Goal: Find specific page/section: Find specific page/section

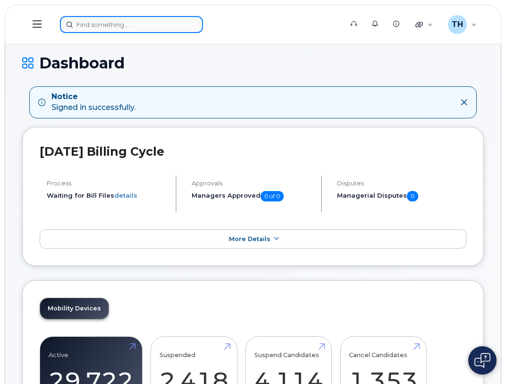
click at [157, 18] on input at bounding box center [131, 24] width 143 height 17
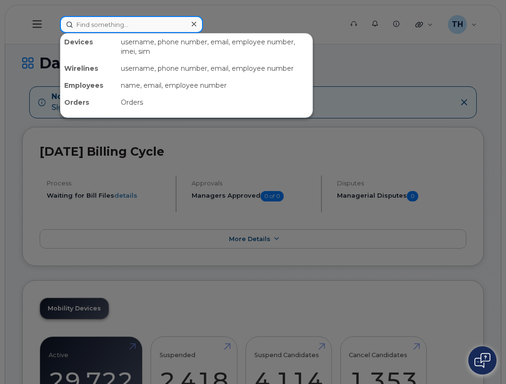
paste input "331-684-4039"
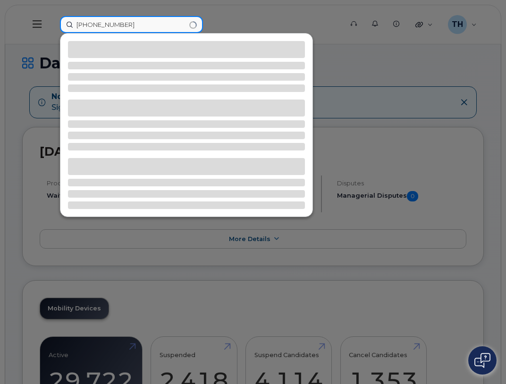
click at [156, 25] on input "331-684-4039" at bounding box center [131, 24] width 143 height 17
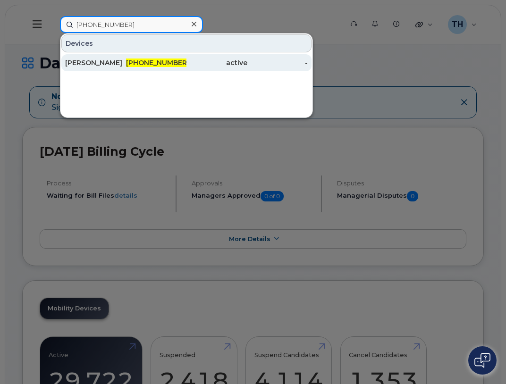
type input "331-684-4039"
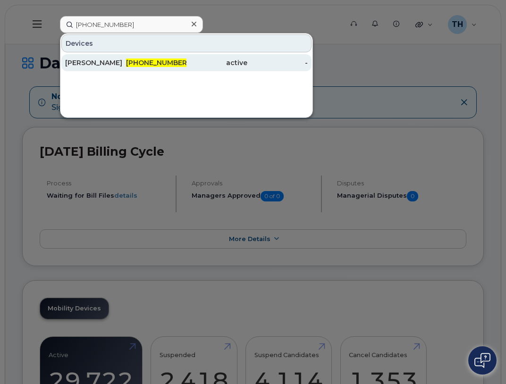
click at [147, 65] on span "331-684-4039" at bounding box center [157, 63] width 63 height 8
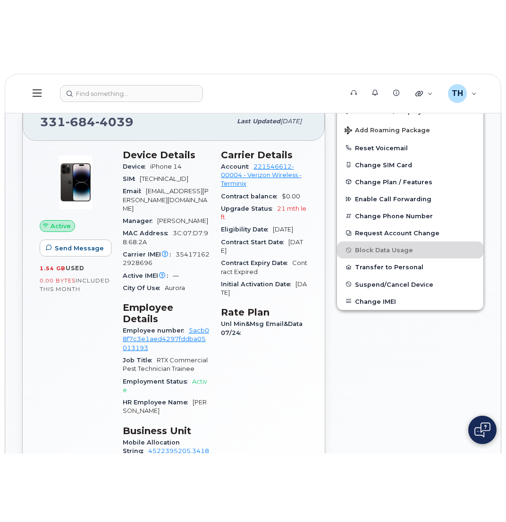
scroll to position [189, 0]
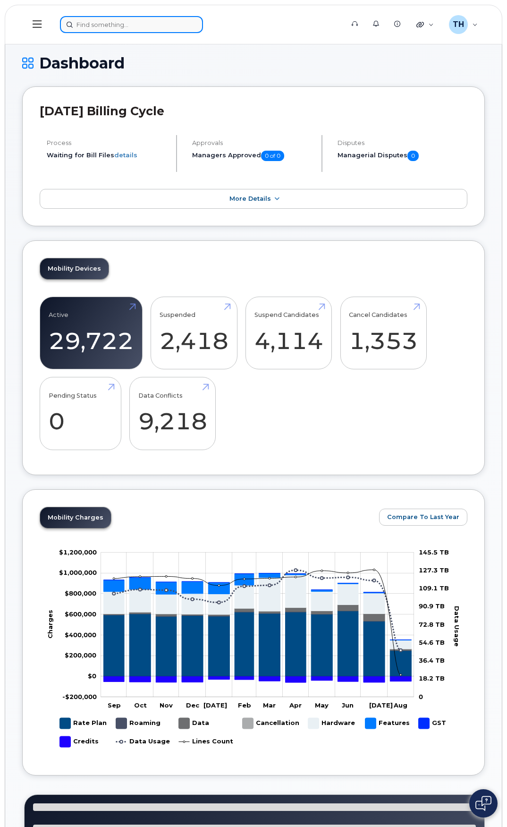
click at [106, 29] on input at bounding box center [131, 24] width 143 height 17
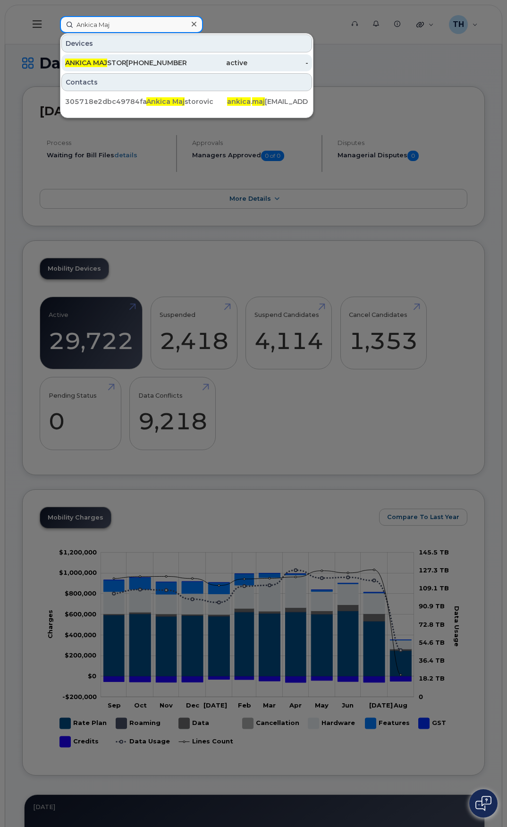
type input "Ankica Maj"
click at [159, 59] on div "262-330-2685" at bounding box center [156, 62] width 61 height 9
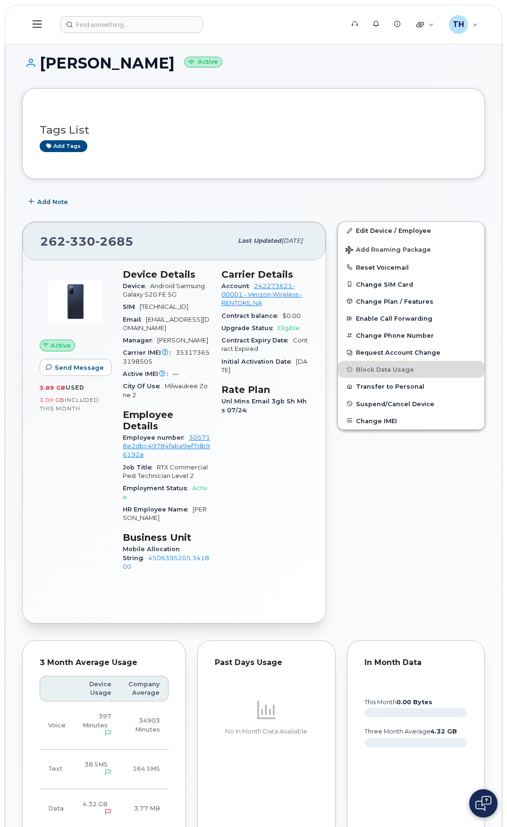
click at [82, 242] on span "330" at bounding box center [81, 241] width 30 height 14
copy span "262 330 2685"
click at [48, 24] on button at bounding box center [37, 24] width 30 height 27
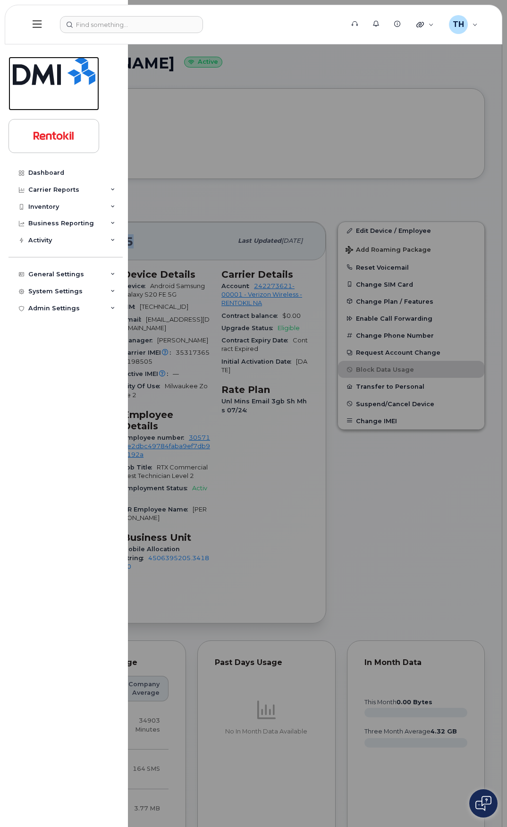
click at [48, 74] on img at bounding box center [54, 71] width 83 height 28
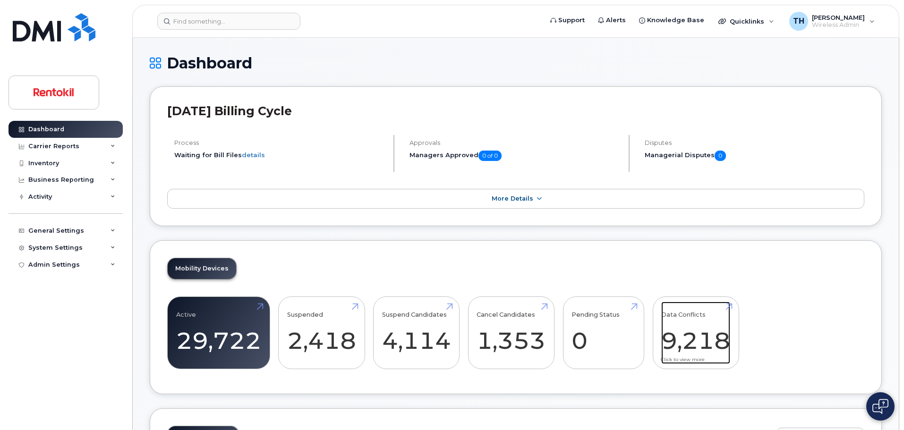
click at [709, 327] on link "Data Conflicts 9,218" at bounding box center [695, 333] width 69 height 62
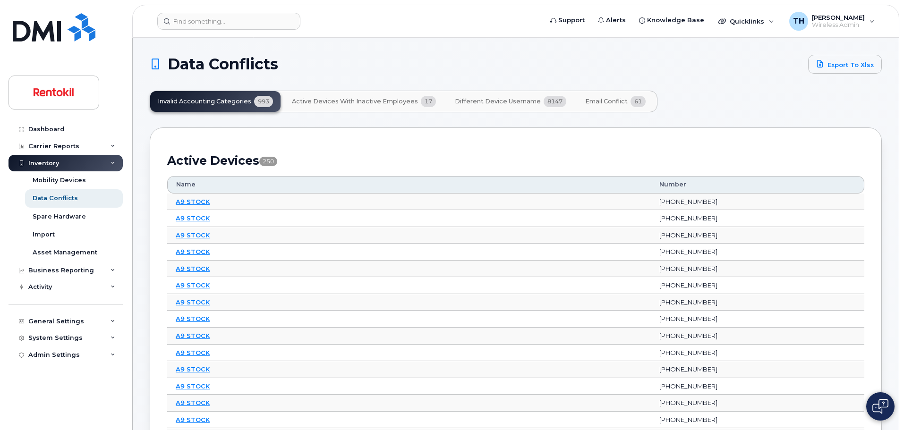
click at [255, 108] on div "Invalid Accounting Categories 993 Active Devices with Inactive Employees 17 Dif…" at bounding box center [404, 102] width 508 height 22
click at [251, 104] on div "Invalid Accounting Categories 993 Active Devices with Inactive Employees 17 Dif…" at bounding box center [404, 102] width 508 height 22
click at [590, 105] on button "Email Conflict 61" at bounding box center [615, 101] width 76 height 21
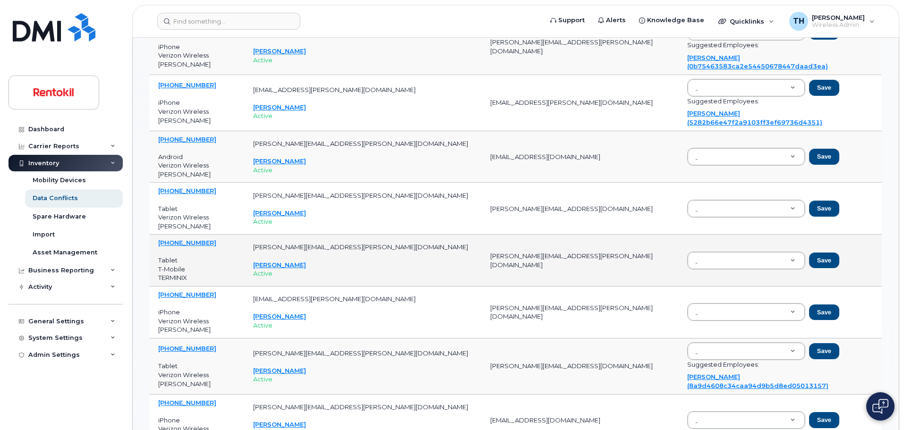
scroll to position [855, 0]
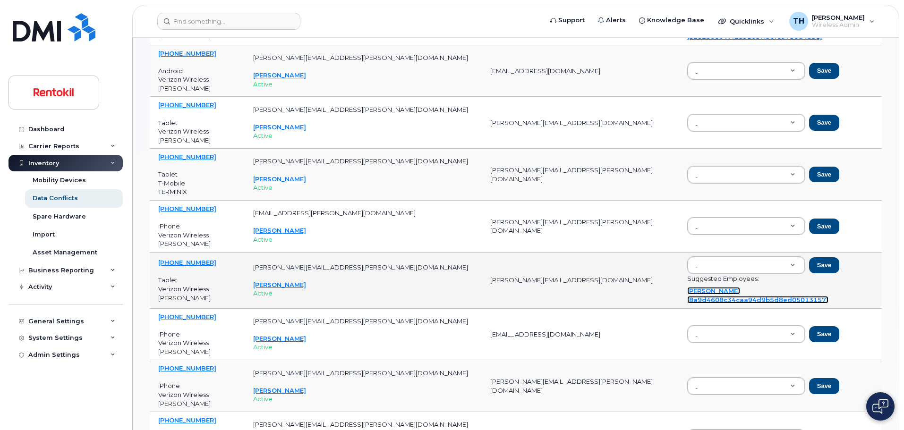
click at [712, 287] on link "Zoran Apostolski (8a9d4608c34caa94d9b5d8ed05013157)" at bounding box center [757, 295] width 141 height 17
type input "8a9d4608c34caa94d9b5d8ed05013157"
click at [809, 257] on button "Save" at bounding box center [824, 265] width 30 height 16
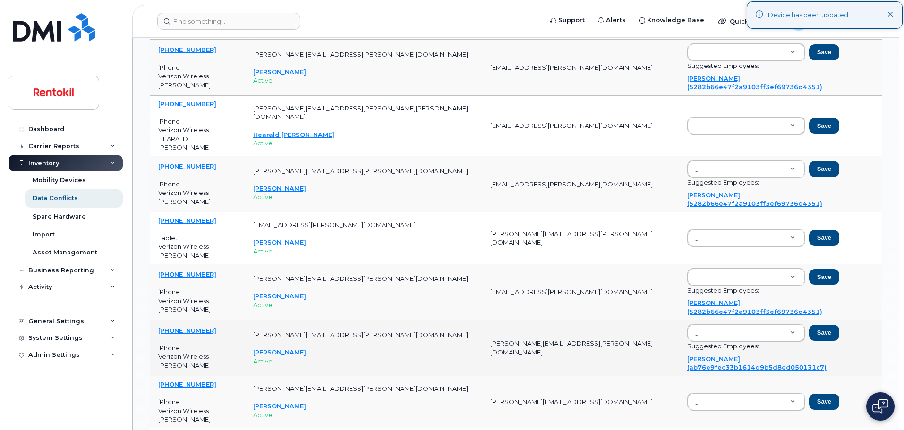
scroll to position [1280, 0]
click at [705, 355] on link "James Johnson (ab76e9fec33b1614d9b5d8ed050131c7)" at bounding box center [756, 363] width 139 height 17
type input "ab76e9fec33b1614d9b5d8ed050131c7"
click at [809, 324] on button "Save" at bounding box center [824, 332] width 30 height 16
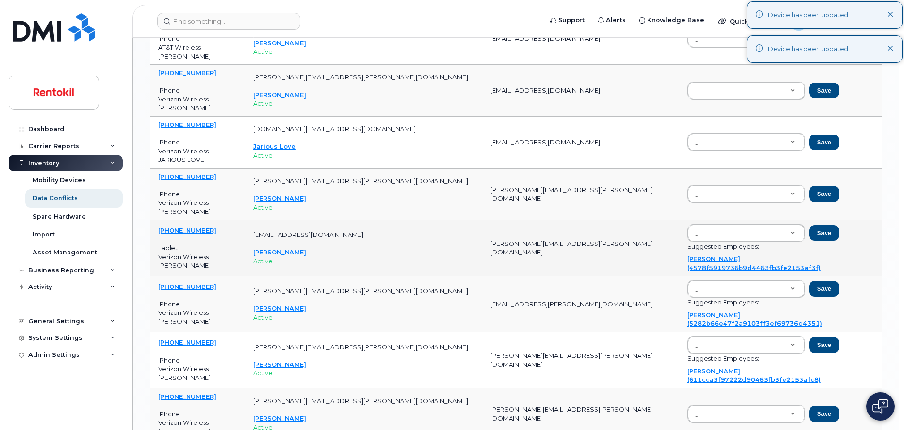
scroll to position [1799, 0]
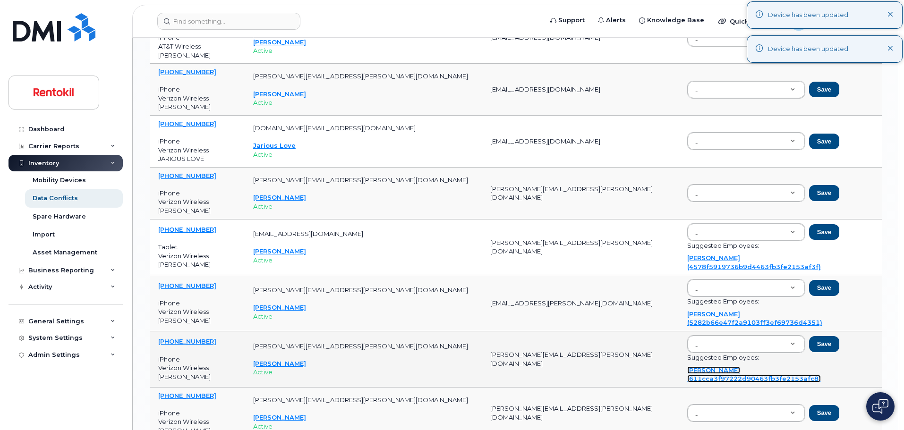
click at [721, 366] on link "Adam Chavez (611cca3f97222d90463fb3fe2153afc8)" at bounding box center [754, 374] width 134 height 17
type input "611cca3f97222d90463fb3fe2153afc8"
click at [809, 336] on button "Save" at bounding box center [824, 344] width 30 height 16
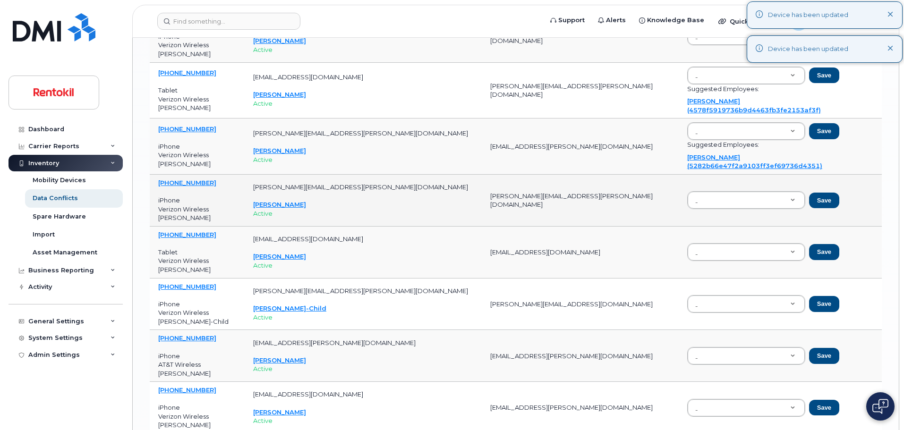
scroll to position [1846, 0]
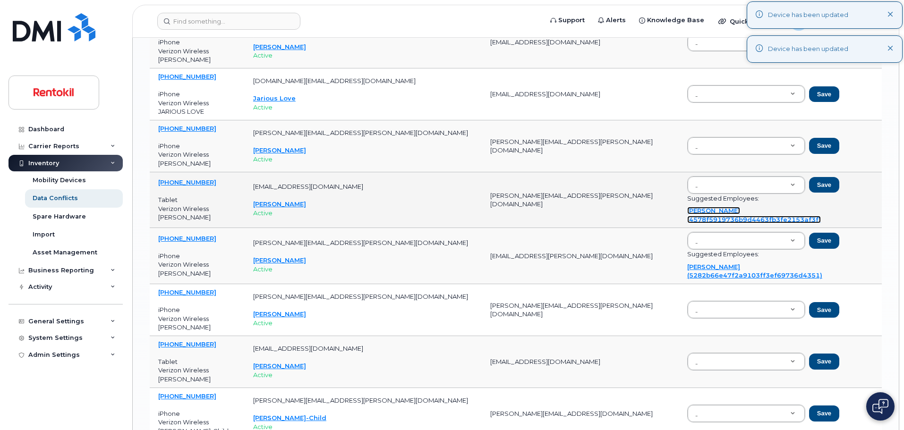
click at [687, 207] on link "John Smith (4578f5919736b9d4463fb3fe2153af3f)" at bounding box center [754, 215] width 134 height 17
type input "4578f5919736b9d4463fb3fe2153af3f"
click at [809, 177] on button "Save" at bounding box center [824, 185] width 30 height 16
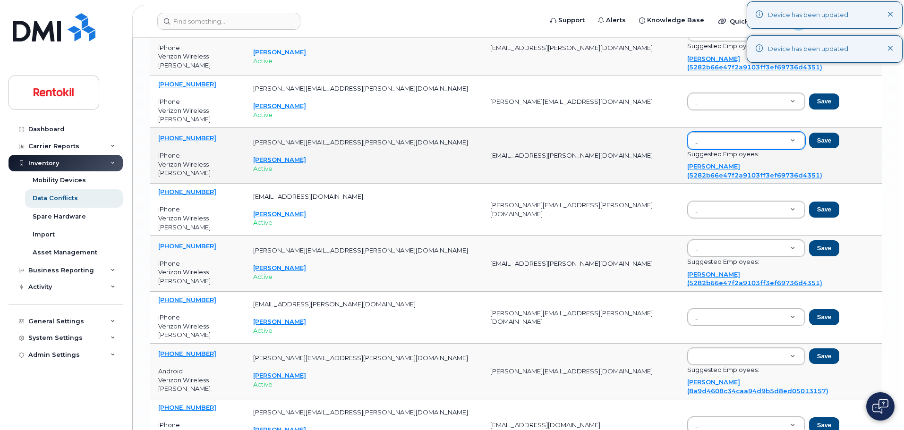
scroll to position [2460, 0]
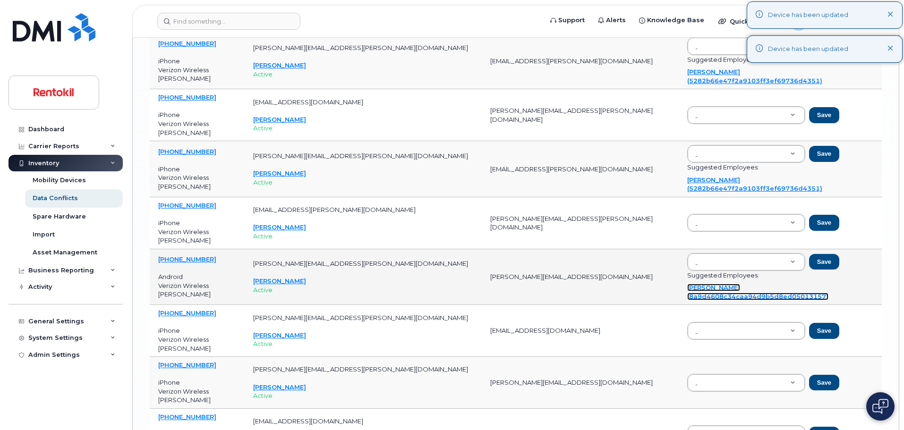
click at [745, 284] on link "Zoran Apostolski (8a9d4608c34caa94d9b5d8ed05013157)" at bounding box center [757, 292] width 141 height 17
type input "8a9d4608c34caa94d9b5d8ed05013157"
click at [809, 254] on button "Save" at bounding box center [824, 262] width 30 height 16
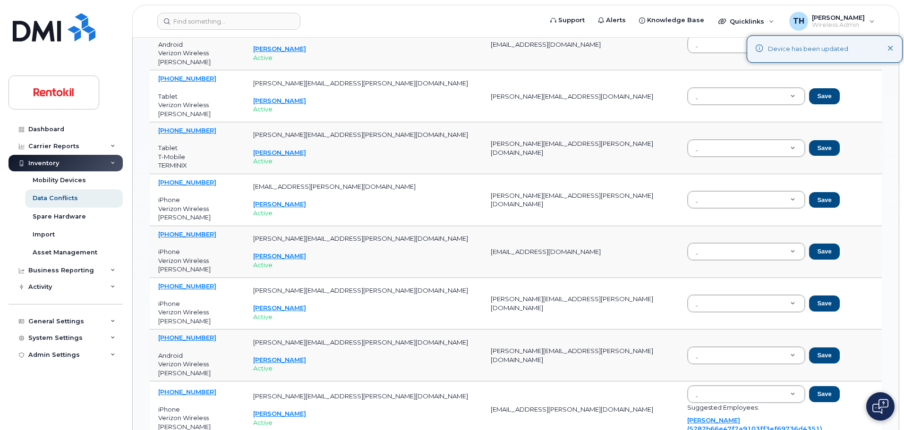
scroll to position [0, 0]
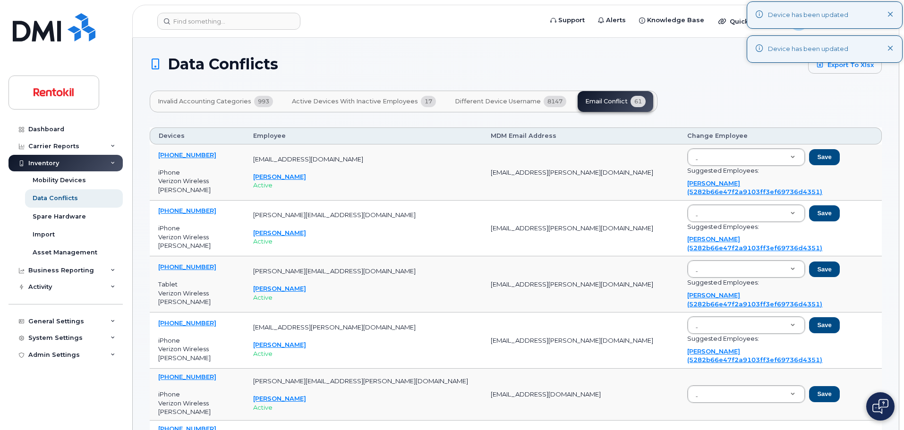
click at [490, 109] on button "Different Device Username 8147" at bounding box center [510, 101] width 127 height 21
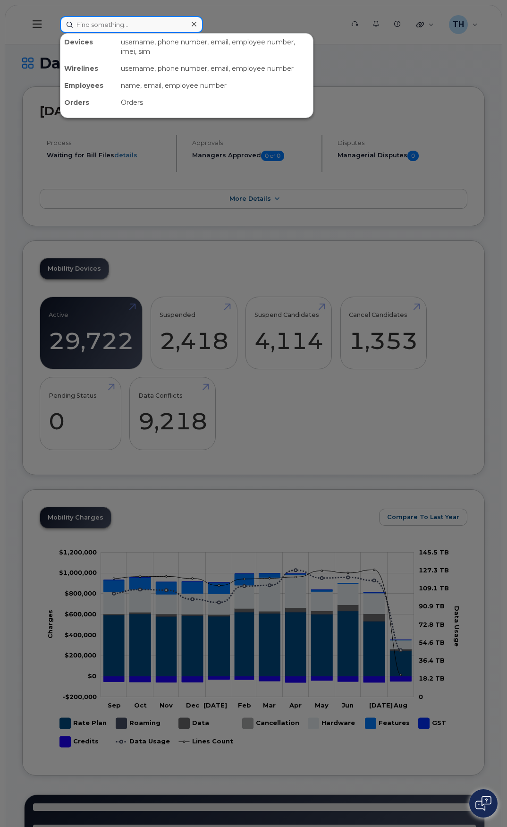
click at [132, 19] on input at bounding box center [131, 24] width 143 height 17
paste input "fred.ruch@rentokil-terminix.com"
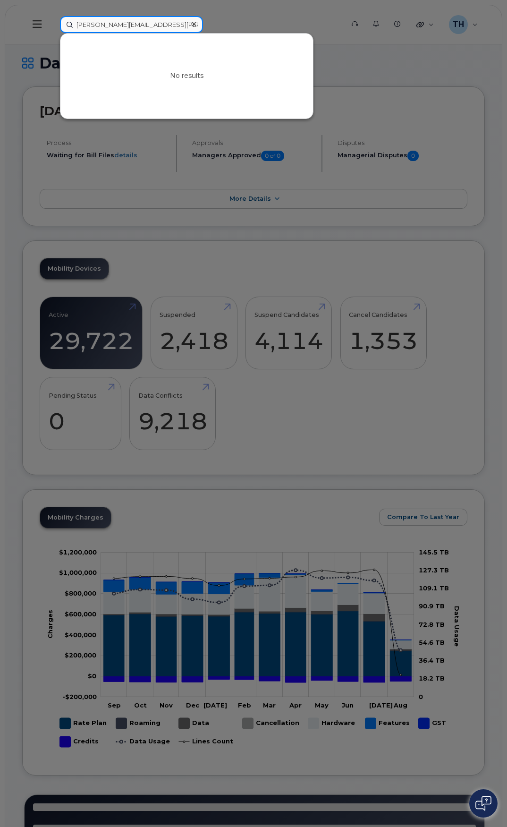
type input "fred.ruch@rentokil-terminix.com"
drag, startPoint x: 181, startPoint y: 25, endPoint x: 10, endPoint y: 2, distance: 172.4
click at [52, 16] on div "fred.ruch@rentokil-terminix.com No results" at bounding box center [198, 24] width 293 height 17
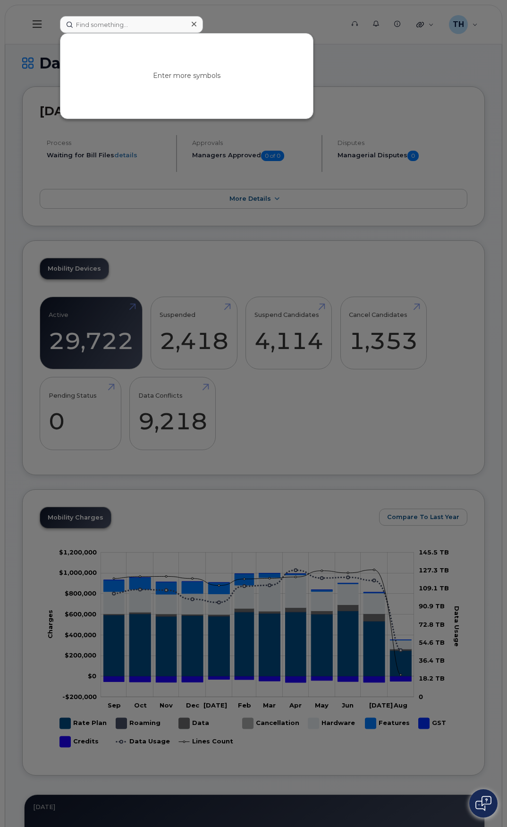
click at [358, 64] on div at bounding box center [253, 413] width 507 height 827
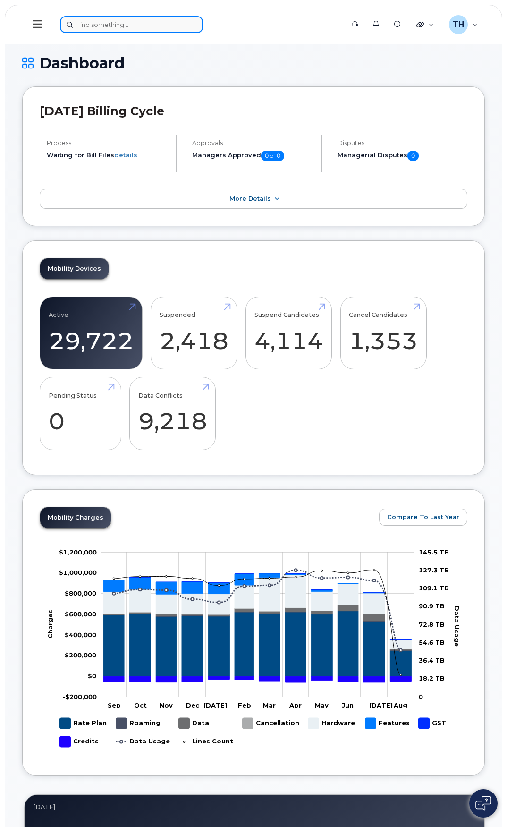
click at [121, 32] on input at bounding box center [131, 24] width 143 height 17
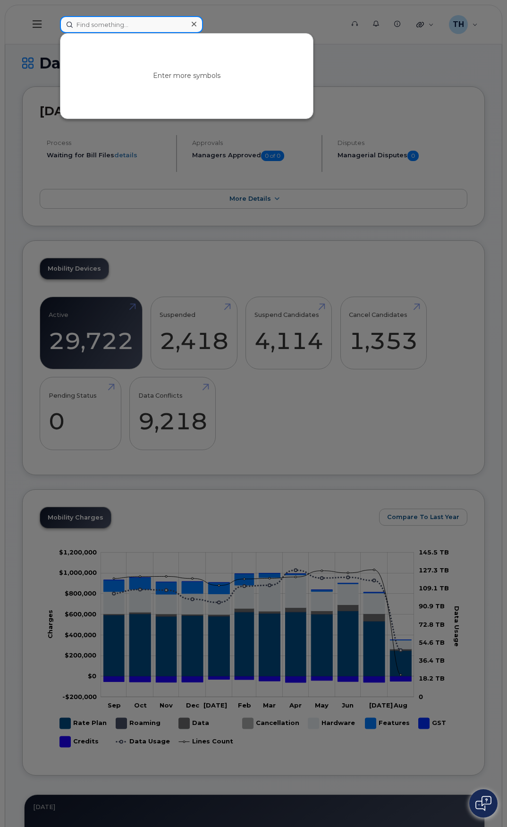
paste input "derek.kovic@vdci.net"
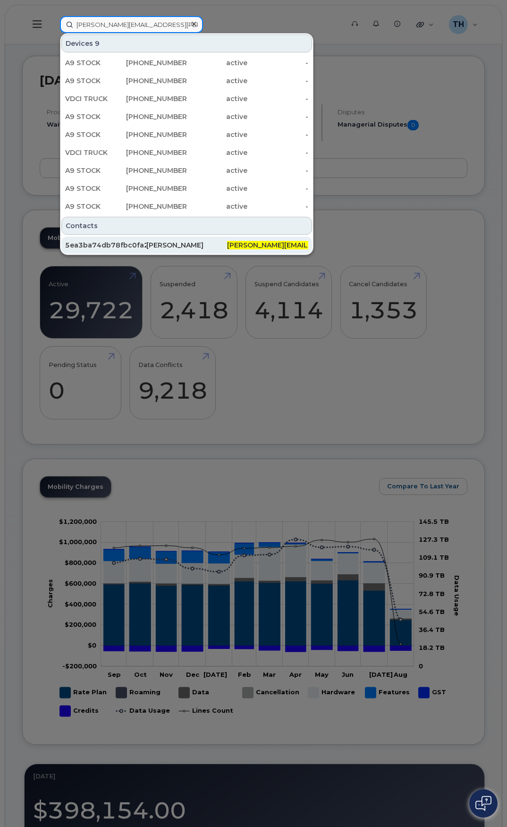
scroll to position [47, 0]
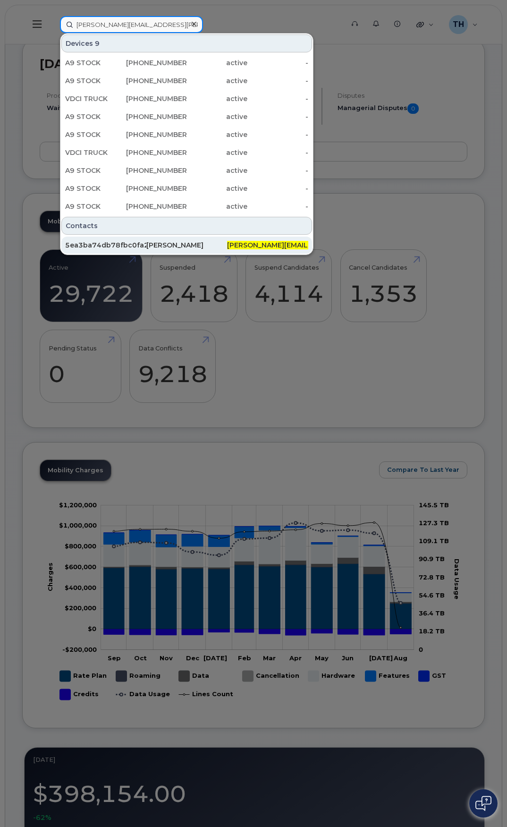
type input "derek.kovic@vdci.net"
click at [257, 245] on span "derek.kovic@vdci.net" at bounding box center [344, 245] width 234 height 8
drag, startPoint x: 242, startPoint y: 249, endPoint x: 90, endPoint y: 251, distance: 152.1
click at [242, 249] on div "derek.kovic@vdci.net" at bounding box center [267, 244] width 81 height 9
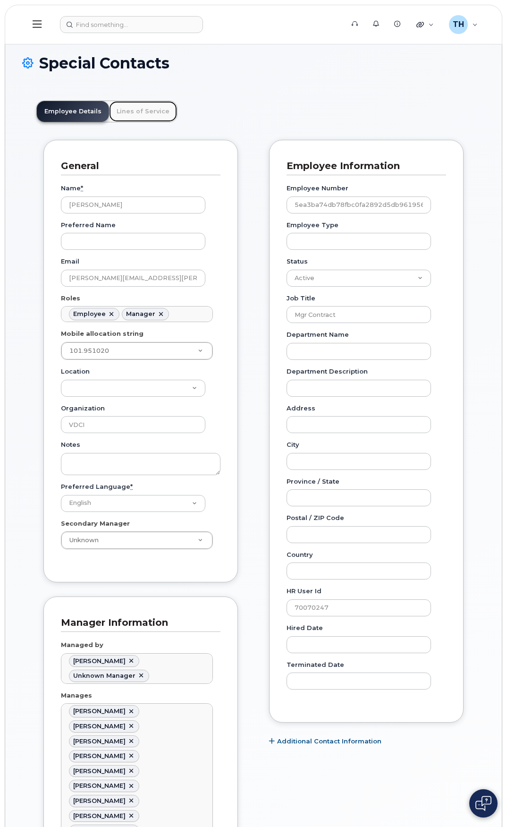
click at [150, 116] on link "Lines of Service" at bounding box center [143, 111] width 68 height 21
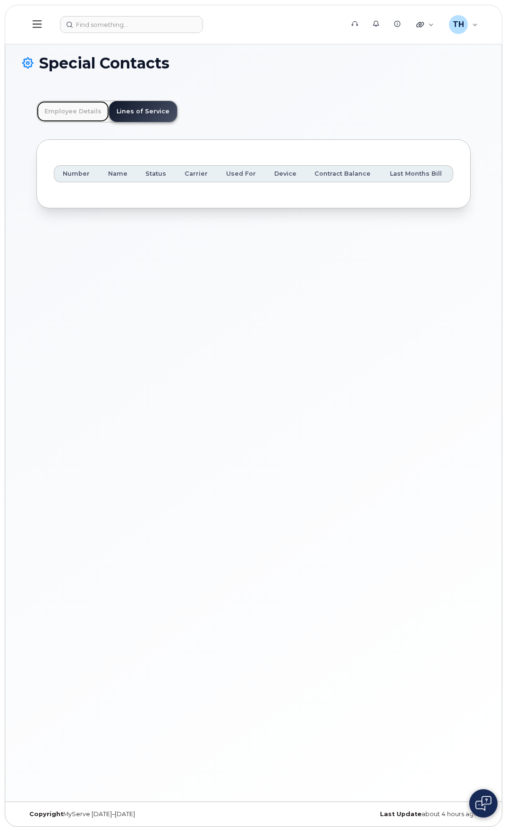
click at [91, 116] on link "Employee Details" at bounding box center [73, 111] width 72 height 21
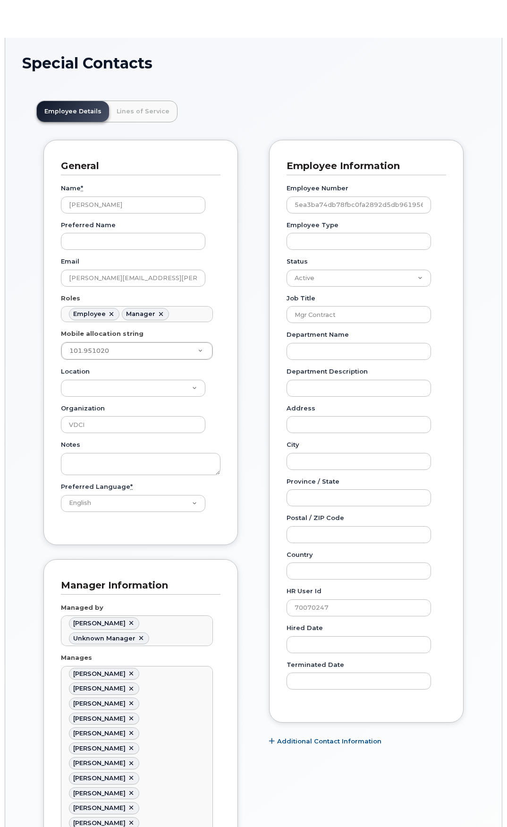
scroll to position [28, 0]
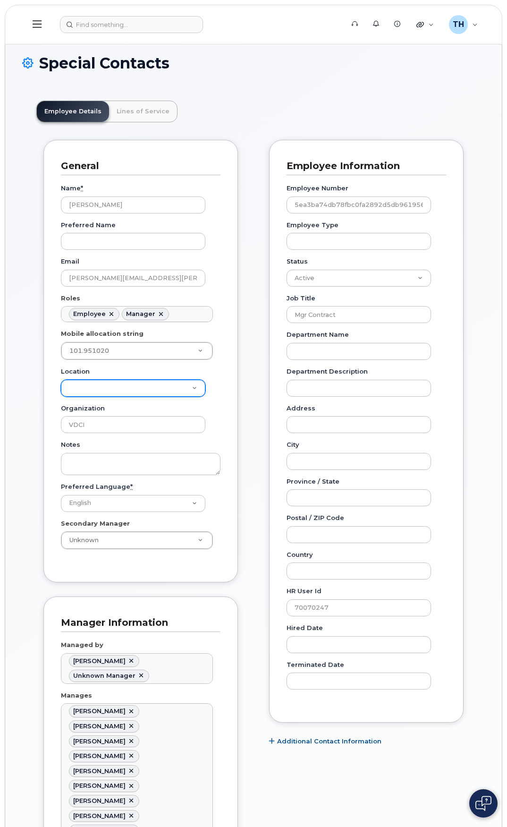
click at [159, 392] on select "Location" at bounding box center [133, 388] width 144 height 17
click at [153, 443] on div "Notes" at bounding box center [141, 457] width 160 height 35
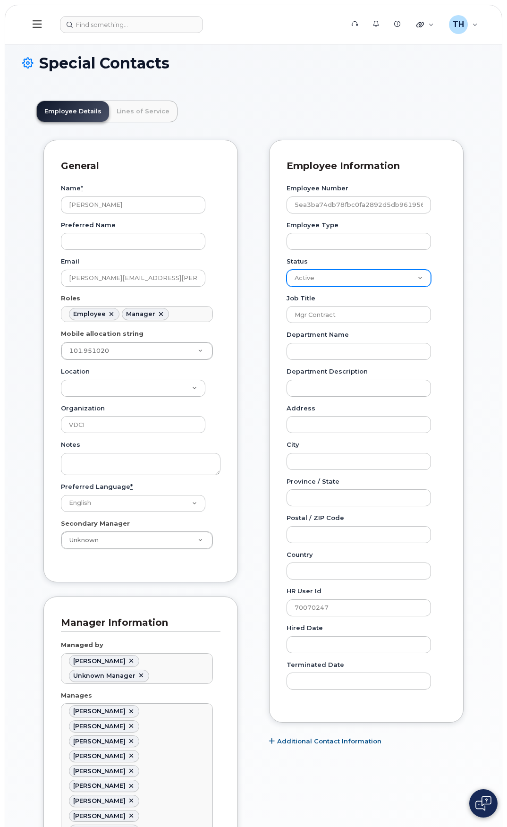
click at [335, 280] on select "Active On-Leave Long Term Short Term Maternity Leave Temp Layoff Inactive" at bounding box center [359, 278] width 144 height 17
click at [176, 276] on input "[PERSON_NAME][EMAIL_ADDRESS][PERSON_NAME][DOMAIN_NAME]" at bounding box center [133, 278] width 144 height 17
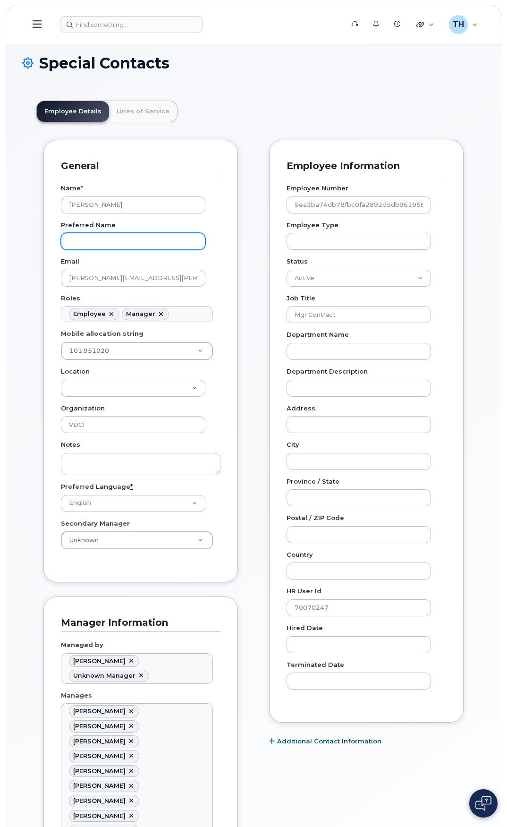
click at [160, 245] on input "Preferred Name" at bounding box center [133, 241] width 144 height 17
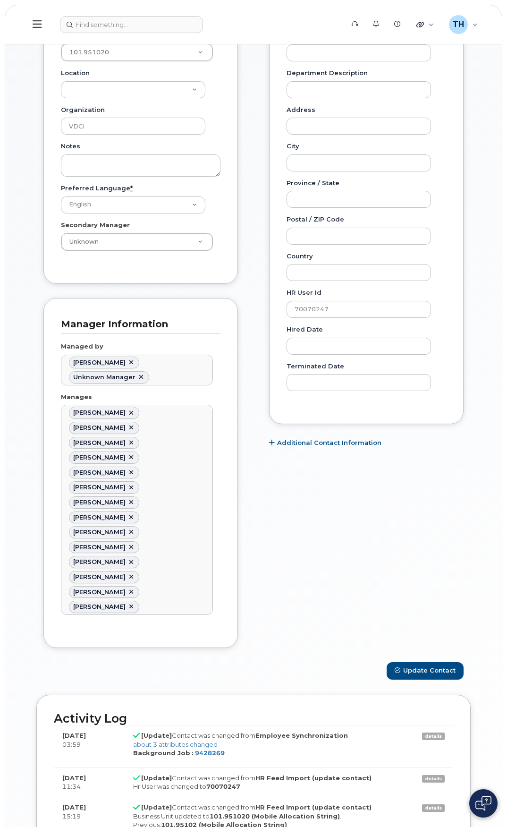
scroll to position [321, 0]
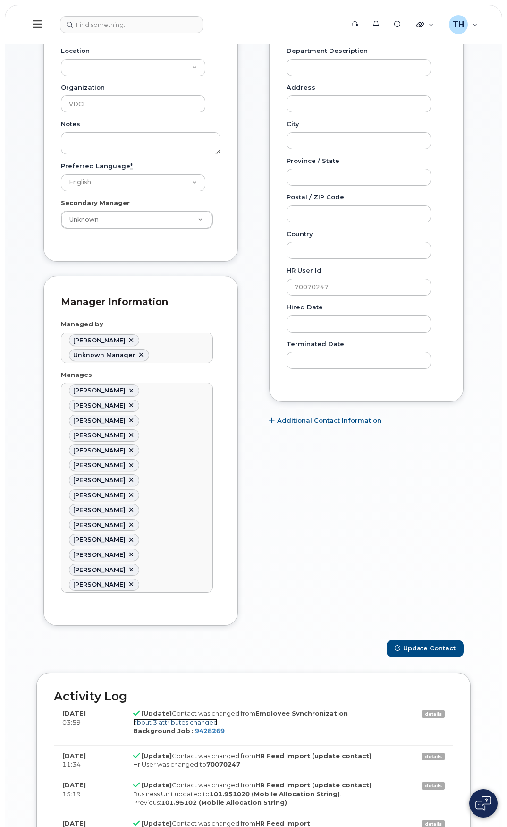
click at [179, 718] on link "about 3 attributes changed" at bounding box center [175, 722] width 85 height 8
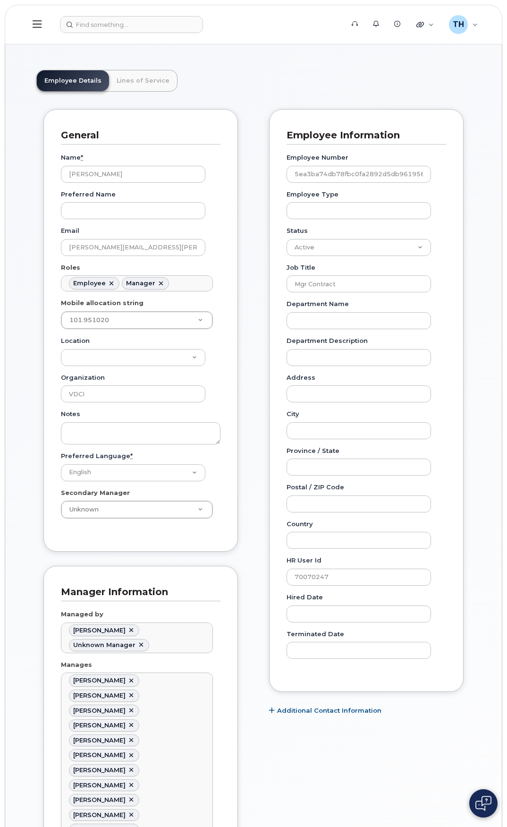
scroll to position [0, 0]
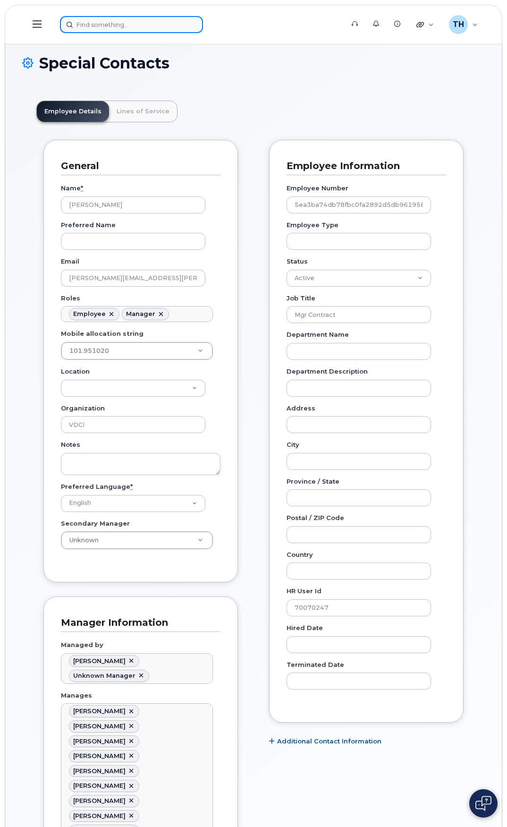
click at [125, 24] on input at bounding box center [131, 24] width 143 height 17
type input "2"
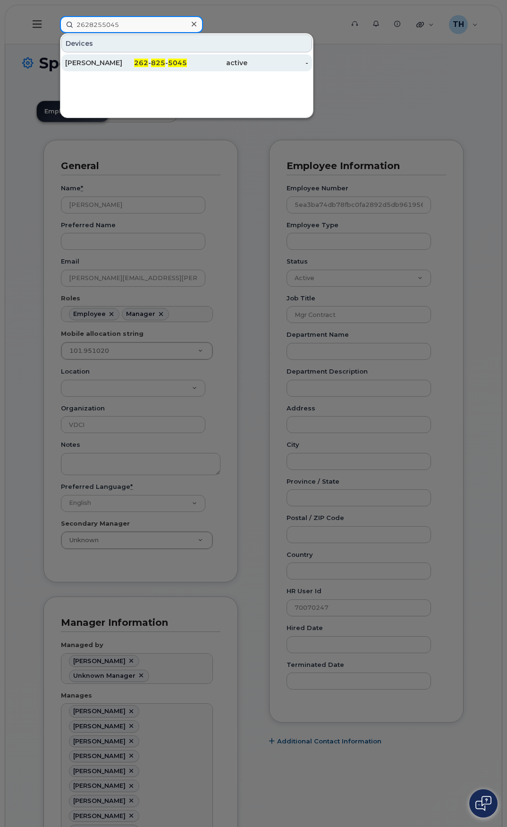
type input "2628255045"
drag, startPoint x: 160, startPoint y: 65, endPoint x: 170, endPoint y: 67, distance: 10.1
click at [160, 65] on span "825" at bounding box center [158, 63] width 14 height 8
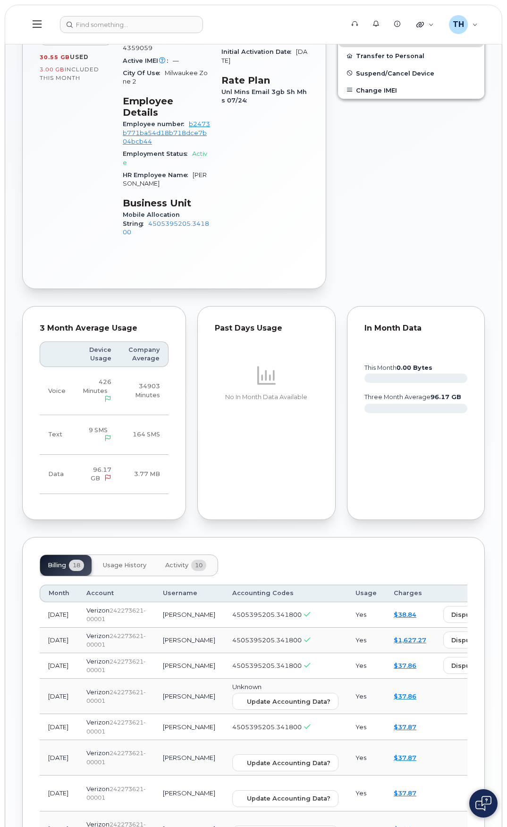
click at [168, 555] on button "Activity 10" at bounding box center [186, 565] width 56 height 21
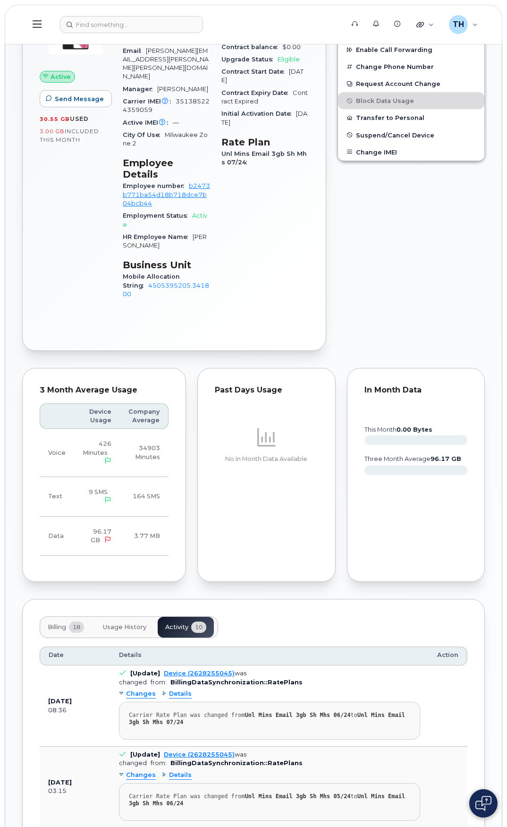
scroll to position [331, 0]
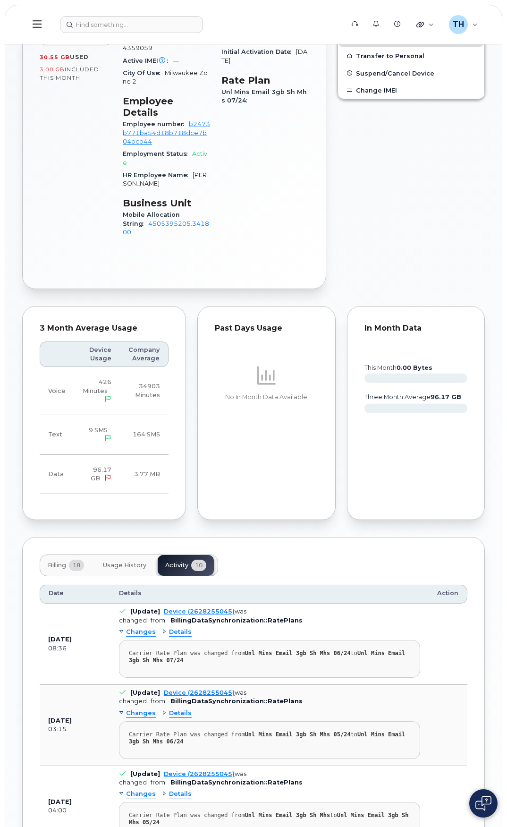
click at [135, 555] on button "Usage History" at bounding box center [124, 565] width 59 height 21
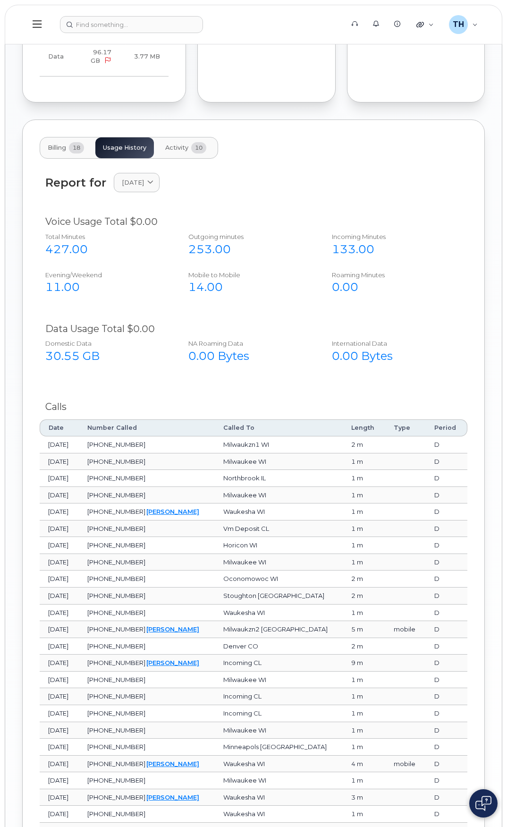
scroll to position [548, 0]
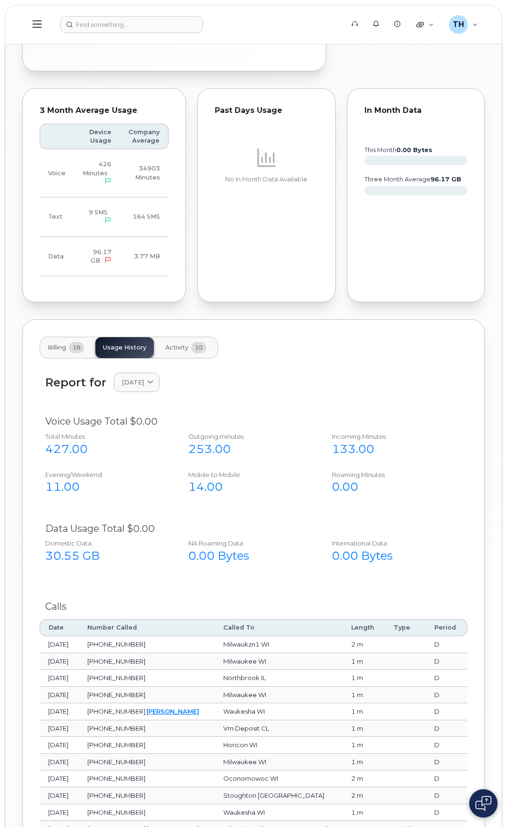
drag, startPoint x: 151, startPoint y: 362, endPoint x: 154, endPoint y: 372, distance: 10.8
click at [144, 378] on span "[DATE]" at bounding box center [133, 382] width 22 height 9
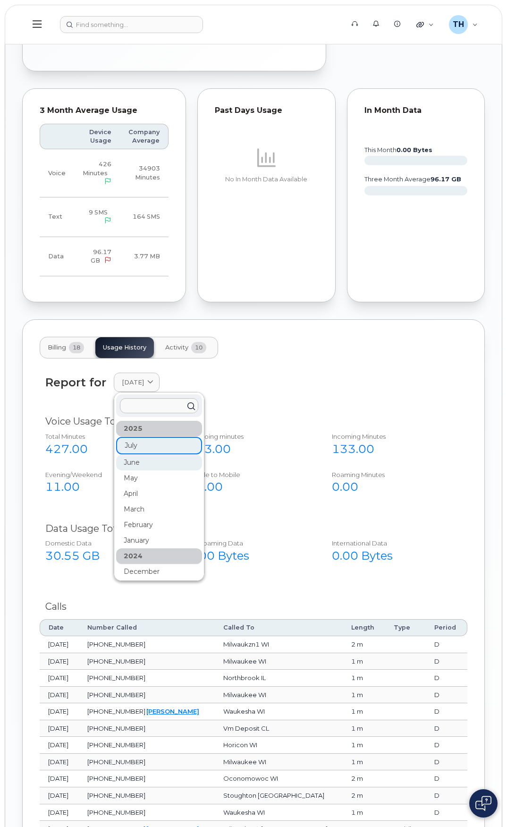
click at [163, 455] on div "June" at bounding box center [159, 463] width 86 height 16
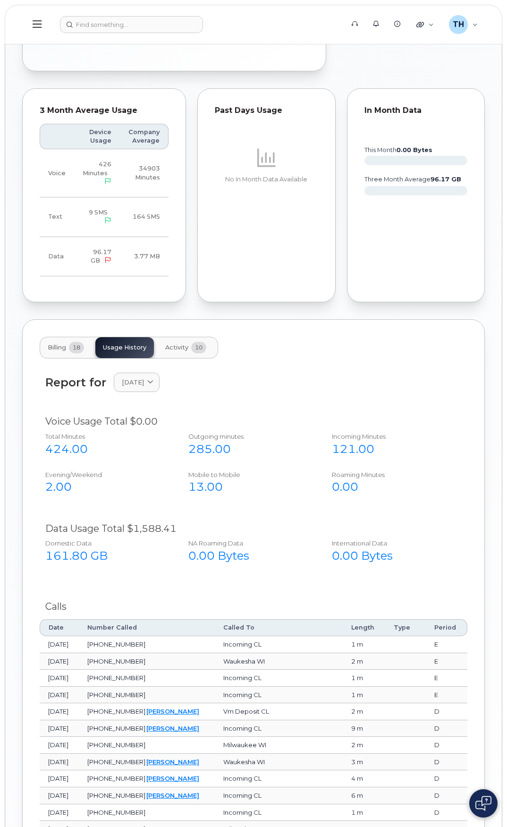
click at [196, 337] on button "Activity 10" at bounding box center [186, 347] width 56 height 21
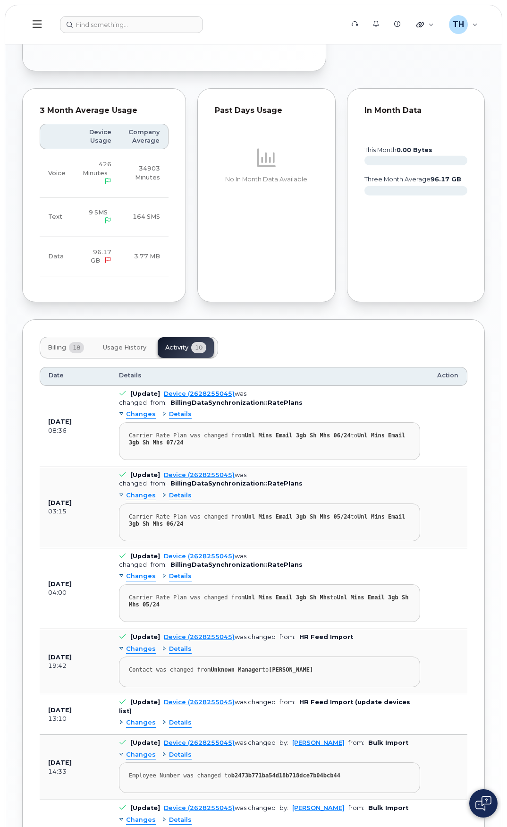
click at [73, 337] on button "Billing 18" at bounding box center [65, 347] width 51 height 21
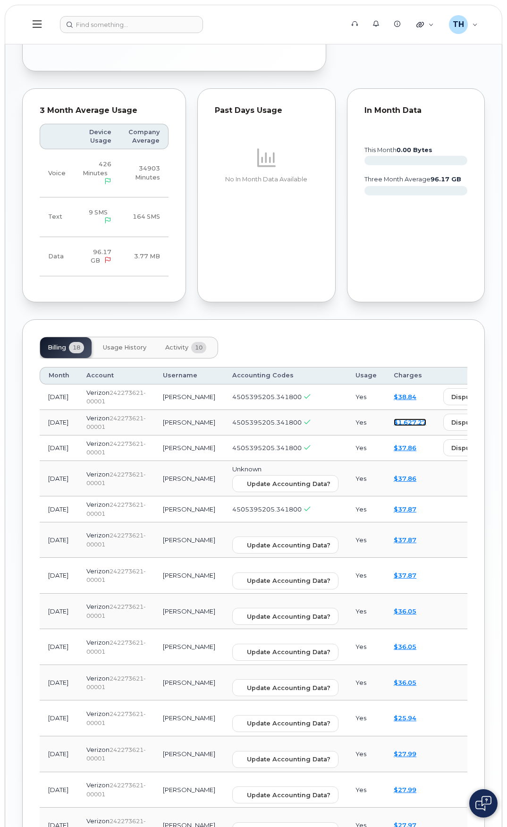
click at [394, 418] on link "$1,627.27" at bounding box center [410, 422] width 33 height 8
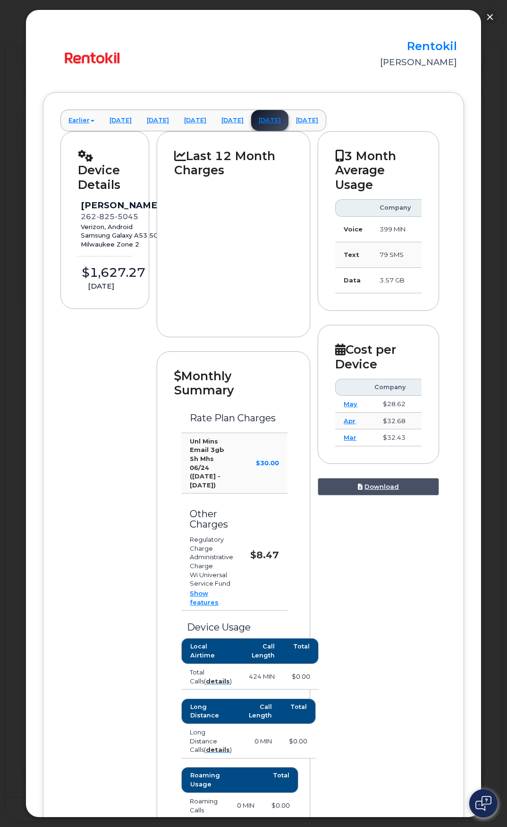
scroll to position [0, 0]
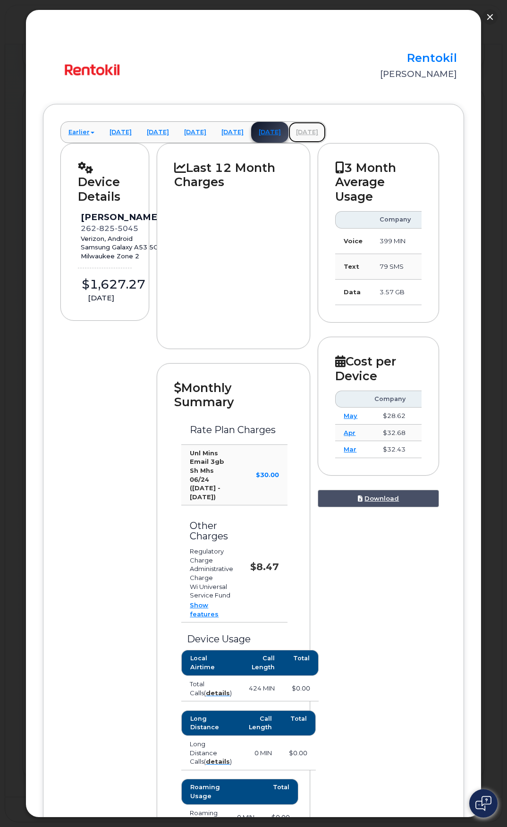
click at [326, 130] on link "[DATE]" at bounding box center [307, 132] width 37 height 21
click at [490, 14] on button "button" at bounding box center [490, 16] width 15 height 15
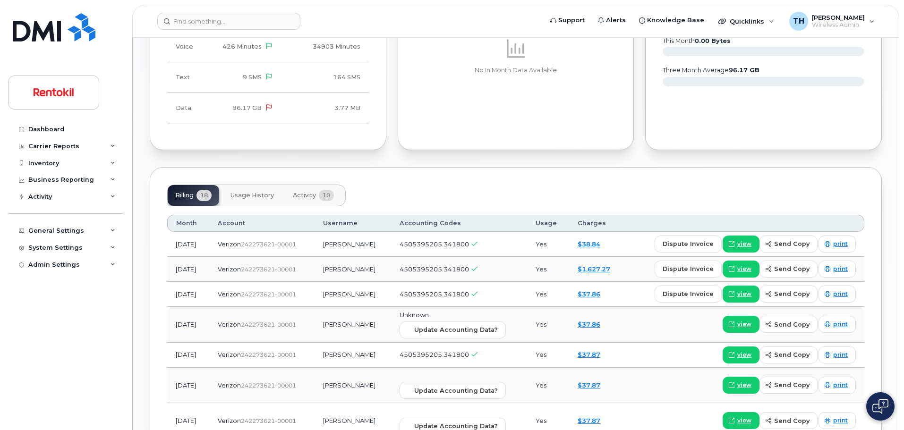
scroll to position [661, 0]
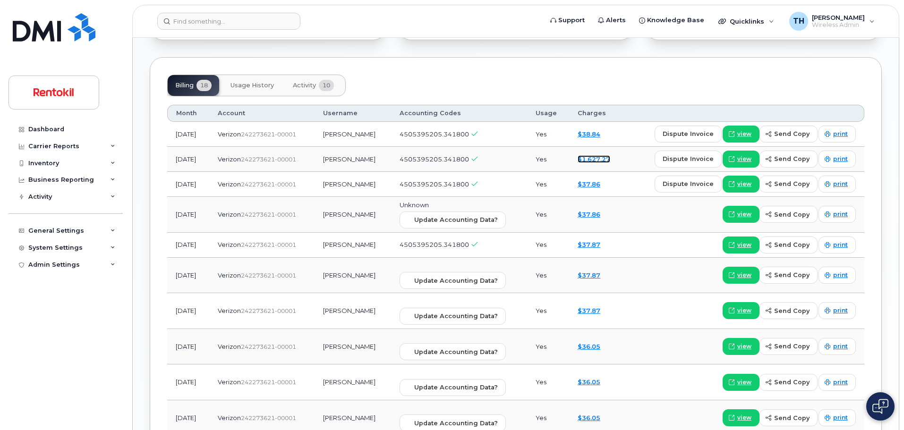
click at [507, 155] on link "$1,627.27" at bounding box center [593, 159] width 33 height 8
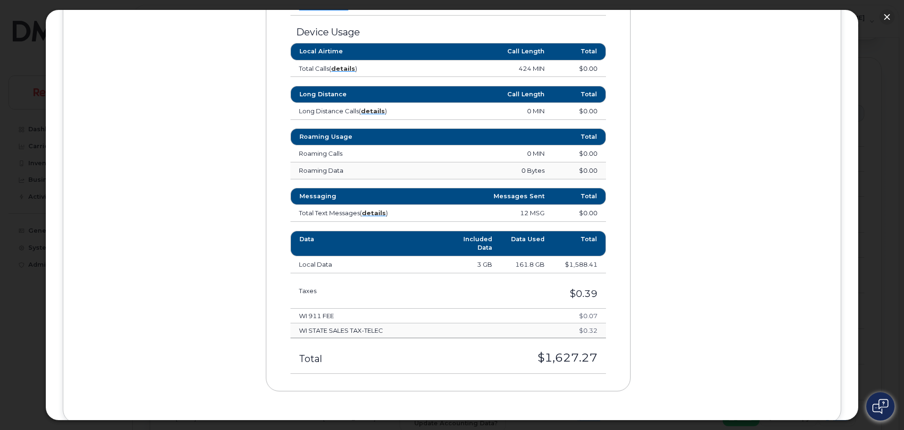
scroll to position [472, 0]
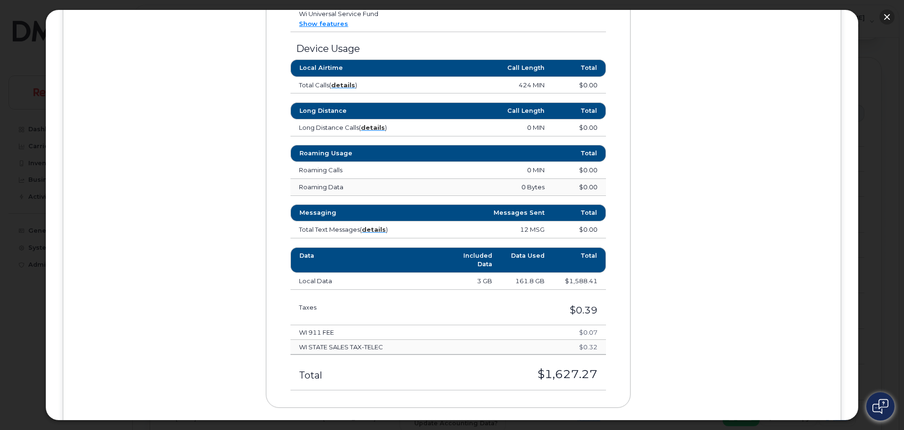
click at [507, 15] on button "button" at bounding box center [886, 16] width 15 height 15
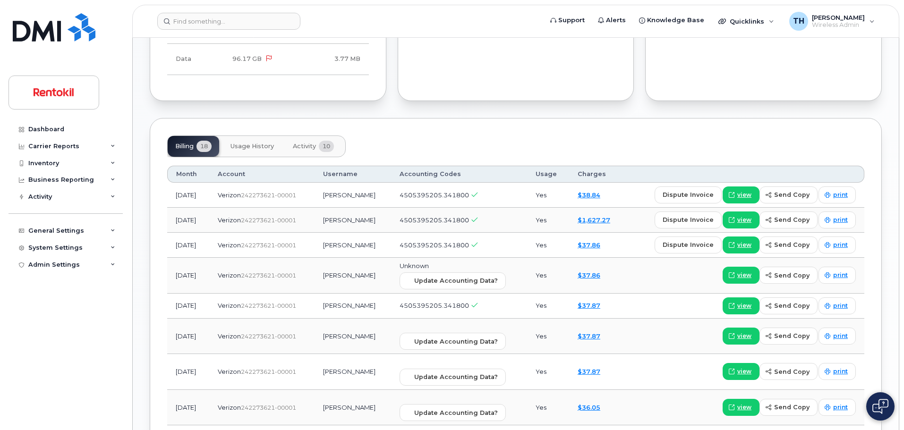
scroll to position [661, 0]
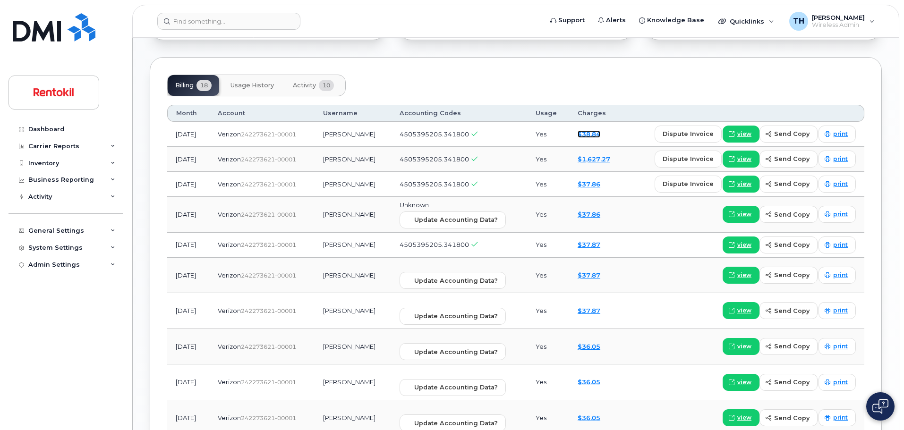
click at [507, 130] on link "$38.84" at bounding box center [588, 134] width 23 height 8
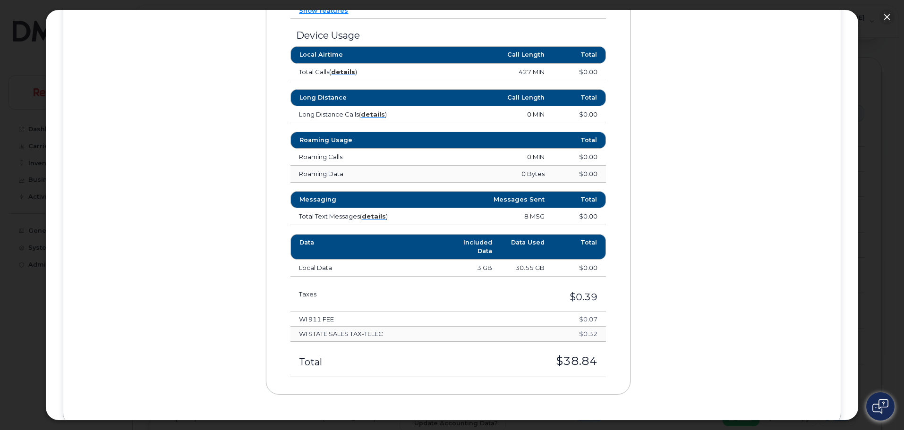
scroll to position [523, 0]
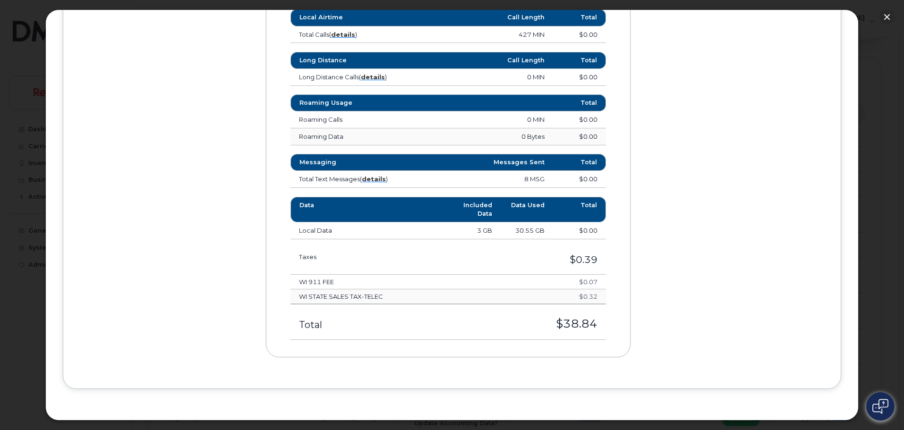
drag, startPoint x: 520, startPoint y: 231, endPoint x: 551, endPoint y: 231, distance: 31.2
click at [507, 231] on td "30.55 GB" at bounding box center [527, 230] width 52 height 17
click at [507, 232] on td "$0.00" at bounding box center [579, 230] width 52 height 17
click at [507, 15] on button "button" at bounding box center [886, 16] width 15 height 15
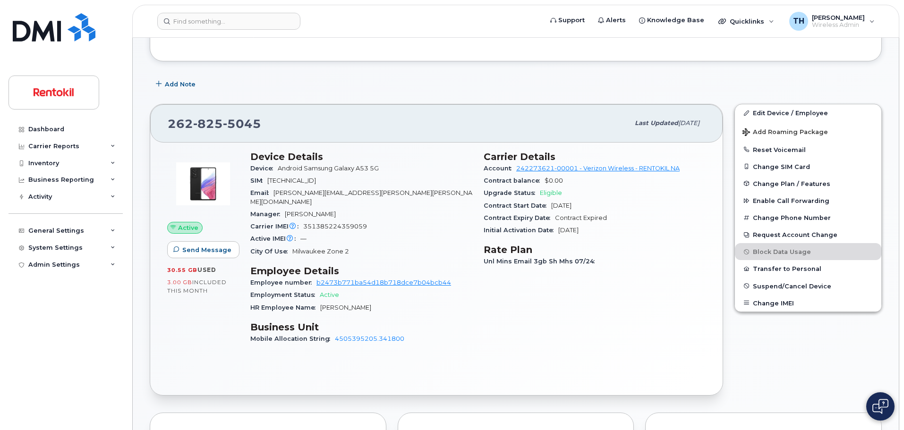
scroll to position [0, 0]
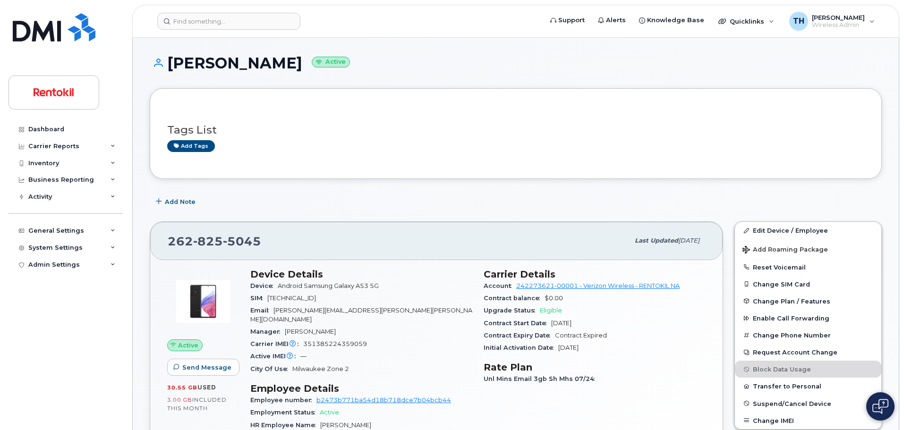
click at [236, 244] on span "5045" at bounding box center [242, 241] width 38 height 14
copy span "[PHONE_NUMBER]"
